Goal: Book appointment/travel/reservation: Book appointment/travel/reservation

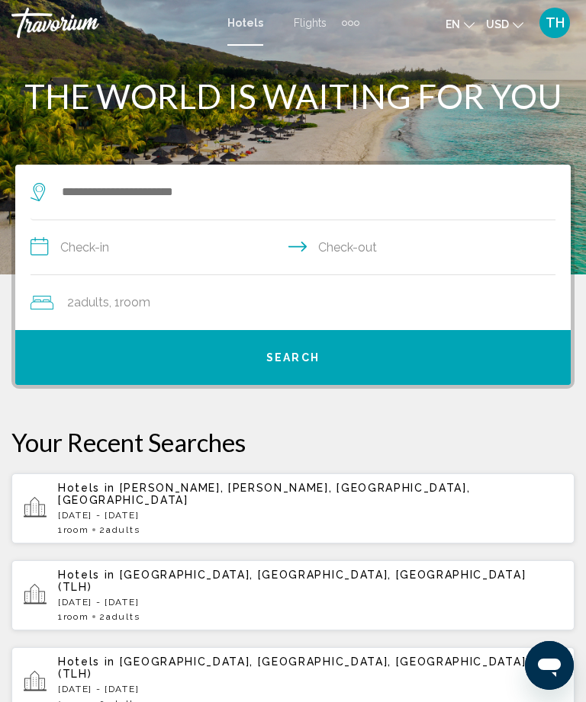
click at [236, 572] on div "Hotels in [GEOGRAPHIC_DATA], [GEOGRAPHIC_DATA], [GEOGRAPHIC_DATA] (TLH) [DATE] …" at bounding box center [310, 595] width 504 height 53
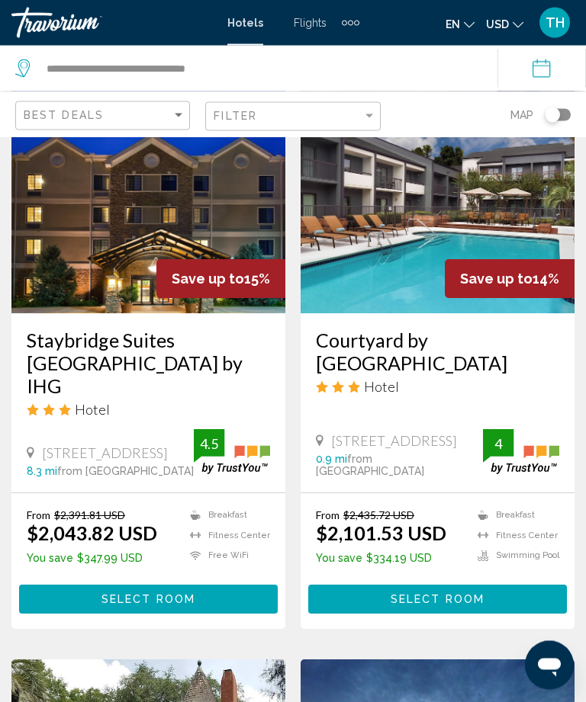
scroll to position [1281, 0]
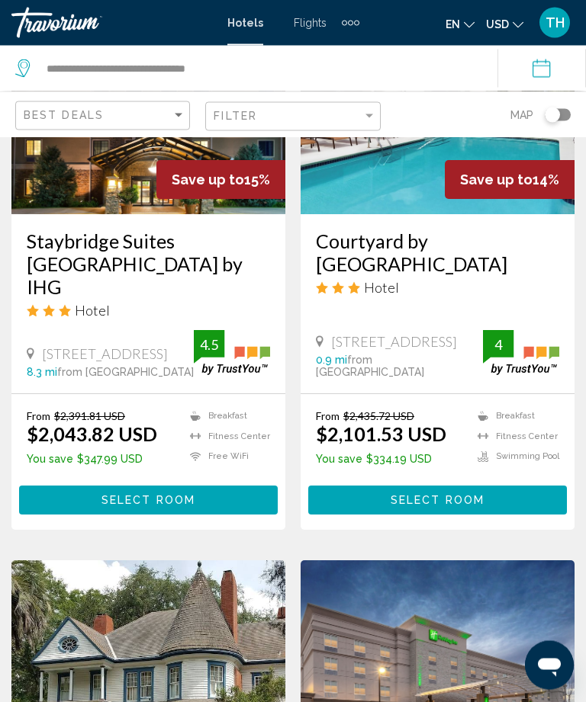
click at [165, 508] on span "Select Room" at bounding box center [148, 502] width 94 height 12
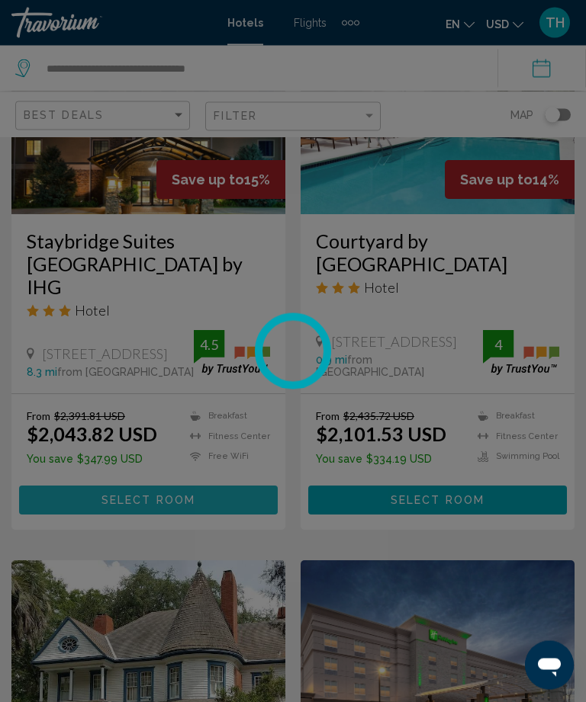
scroll to position [1380, 0]
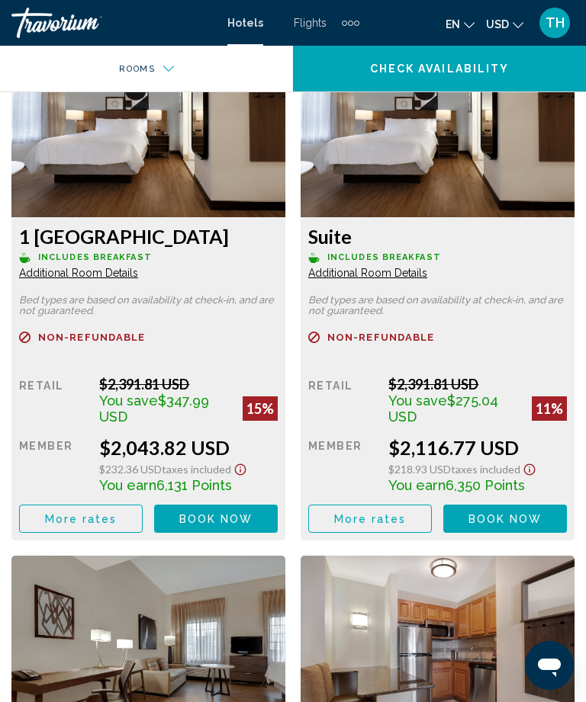
scroll to position [2001, 0]
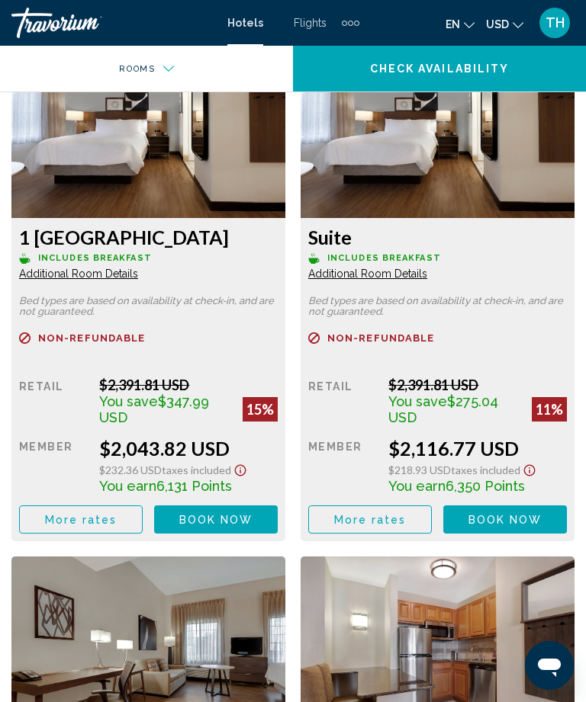
click at [107, 277] on span "Additional Room Details" at bounding box center [78, 274] width 119 height 12
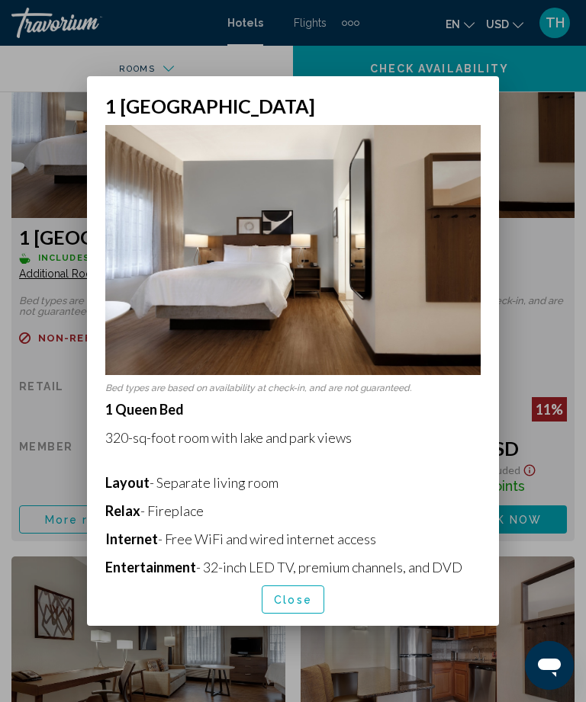
scroll to position [0, 0]
click at [539, 351] on div at bounding box center [293, 351] width 586 height 702
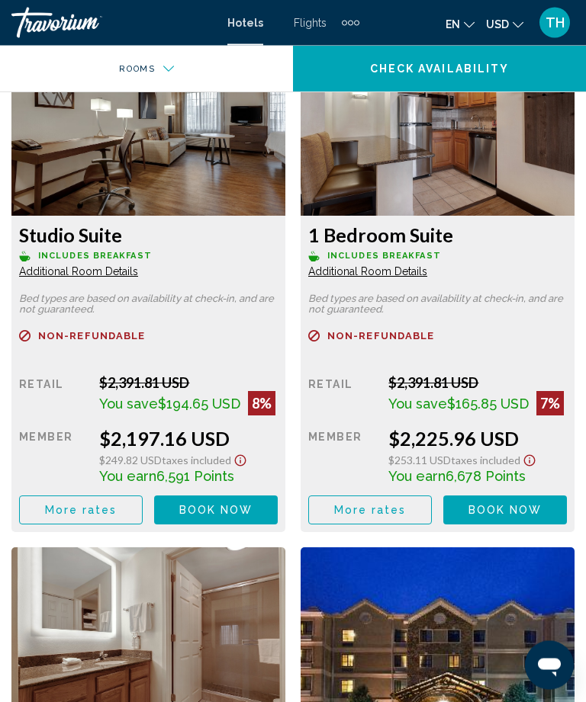
scroll to position [2533, 0]
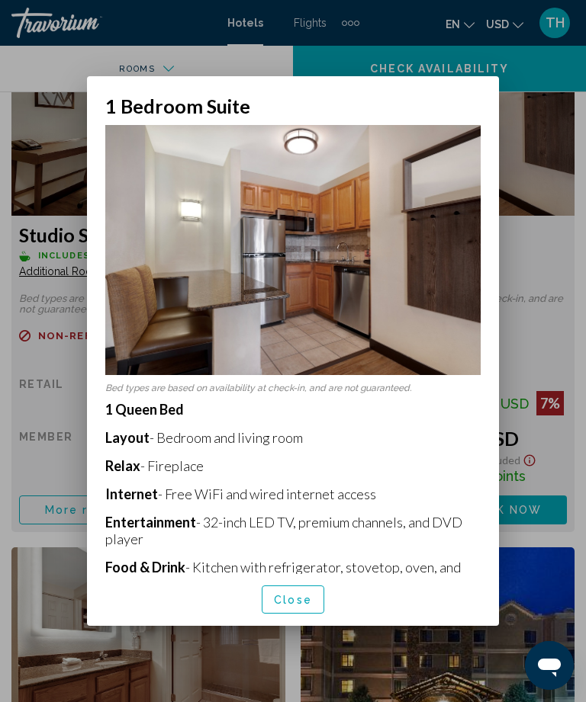
scroll to position [0, 0]
click at [530, 339] on div at bounding box center [293, 351] width 586 height 702
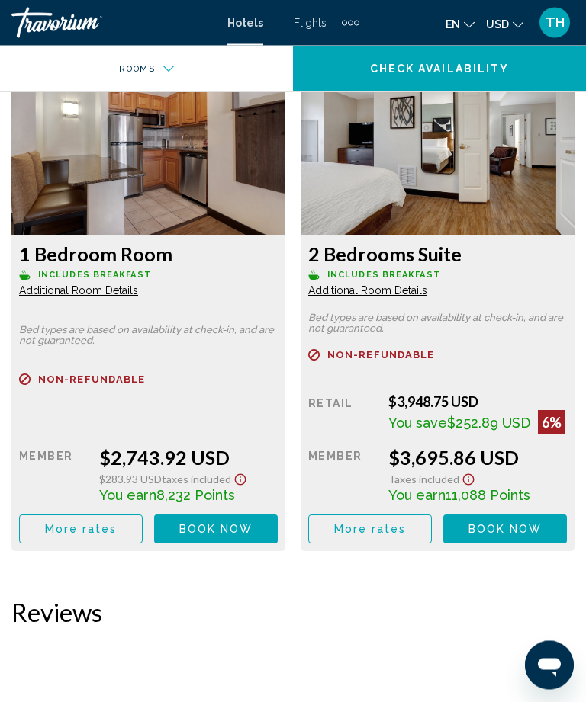
scroll to position [5192, 0]
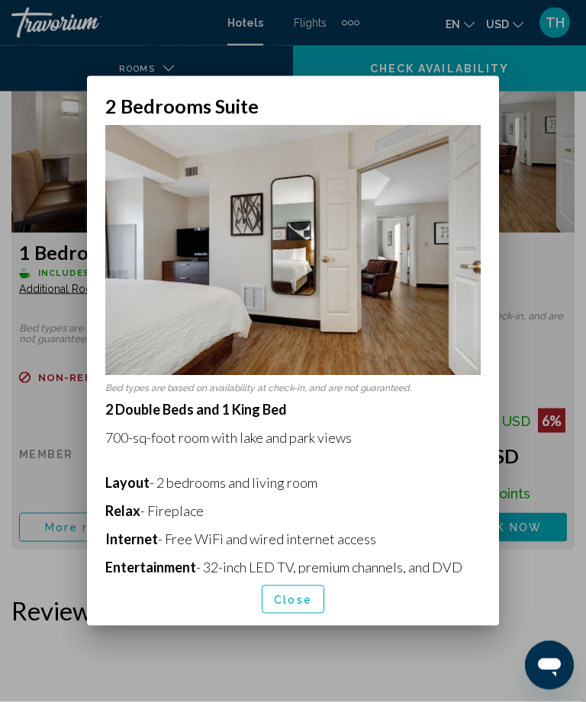
scroll to position [0, 0]
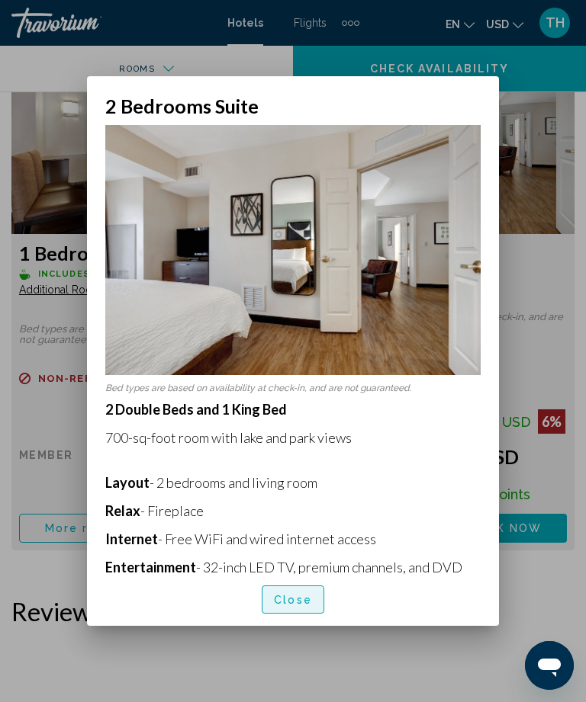
click at [299, 606] on span "Close" at bounding box center [293, 600] width 38 height 12
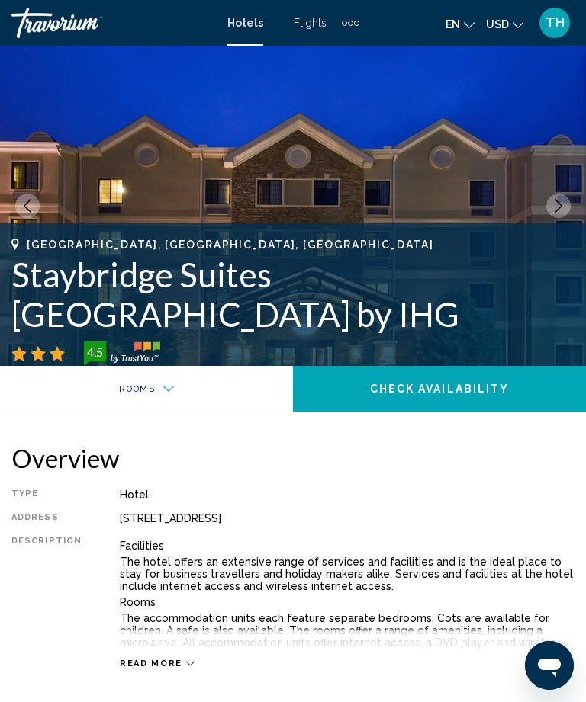
scroll to position [5193, 0]
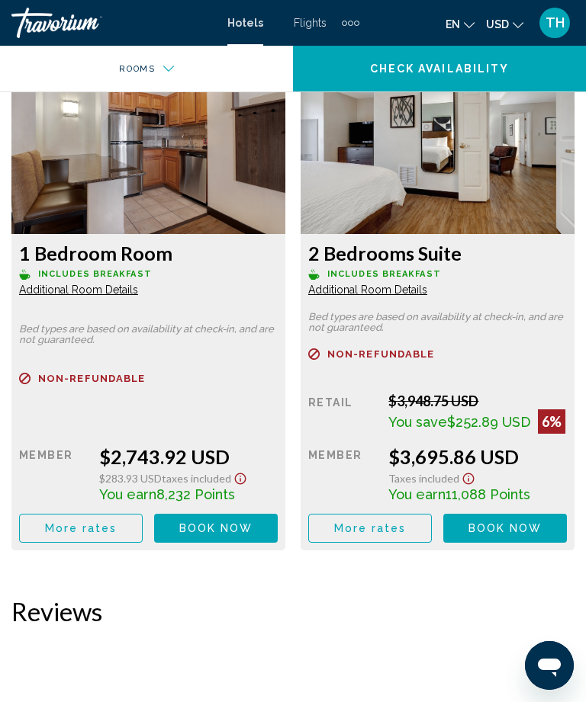
click at [355, 24] on div "Extra navigation items" at bounding box center [356, 23] width 5 height 5
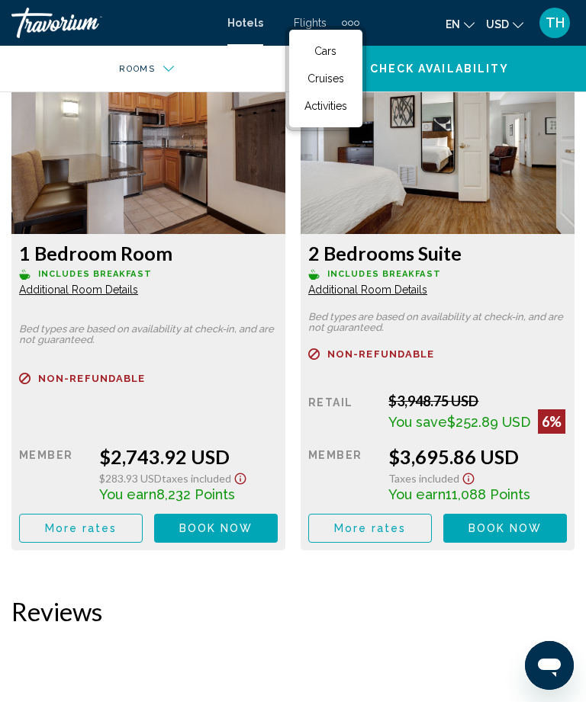
click at [329, 57] on span "Cars" at bounding box center [325, 51] width 22 height 12
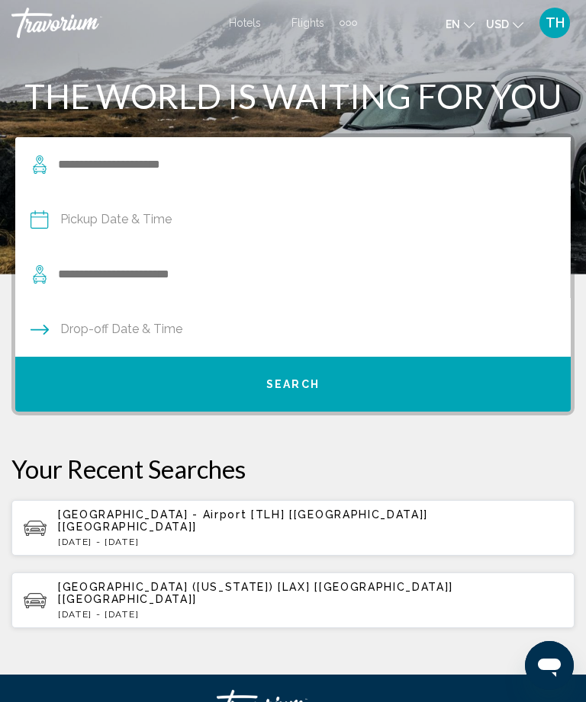
click at [226, 515] on span "[GEOGRAPHIC_DATA] - Airport [TLH] [[GEOGRAPHIC_DATA]] [[GEOGRAPHIC_DATA]]" at bounding box center [243, 521] width 370 height 24
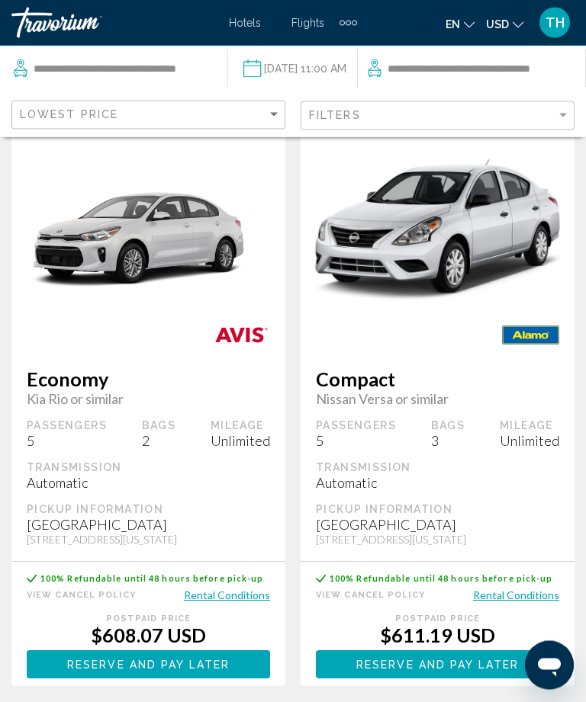
scroll to position [1280, 0]
